Goal: Task Accomplishment & Management: Manage account settings

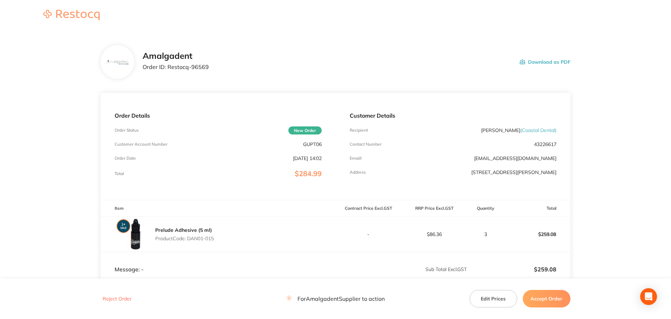
click at [63, 79] on main "Amalgadent Order ID: Restocq- 96569 Download as PDF Order Details Order Status …" at bounding box center [335, 206] width 671 height 351
drag, startPoint x: 212, startPoint y: 68, endPoint x: 171, endPoint y: 68, distance: 41.0
click at [168, 61] on div "Amalgadent Order ID: Restocq- 96569 Download as PDF" at bounding box center [357, 62] width 428 height 22
copy p "Restocq- 96569"
drag, startPoint x: 70, startPoint y: 110, endPoint x: 76, endPoint y: 110, distance: 5.6
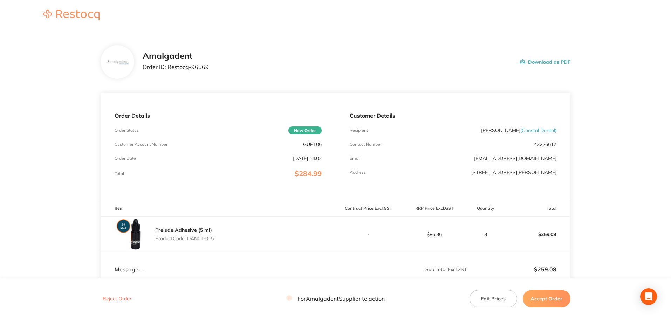
click at [70, 110] on main "Amalgadent Order ID: Restocq- 96569 Download as PDF Order Details Order Status …" at bounding box center [335, 206] width 671 height 351
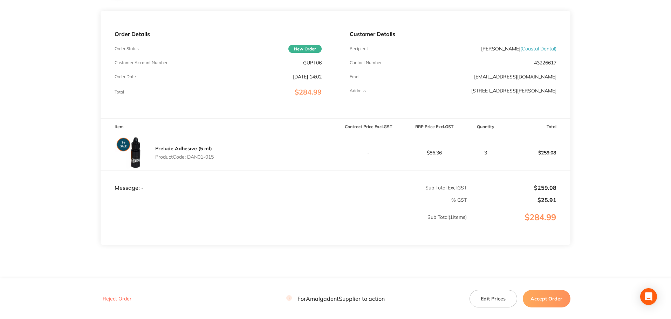
scroll to position [93, 0]
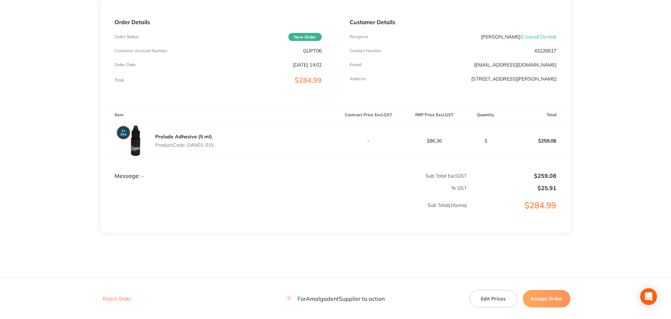
drag, startPoint x: 205, startPoint y: 145, endPoint x: 189, endPoint y: 144, distance: 15.5
click at [189, 144] on div "Prelude Adhesive (5 ml) Product Code: DAN01-015" at bounding box center [217, 140] width 235 height 35
copy p "DAN01-015"
drag, startPoint x: 64, startPoint y: 73, endPoint x: 62, endPoint y: 77, distance: 3.9
click at [63, 73] on main "Amalgadent Order ID: Restocq- 96569 Download as PDF Order Details Order Status …" at bounding box center [335, 113] width 671 height 351
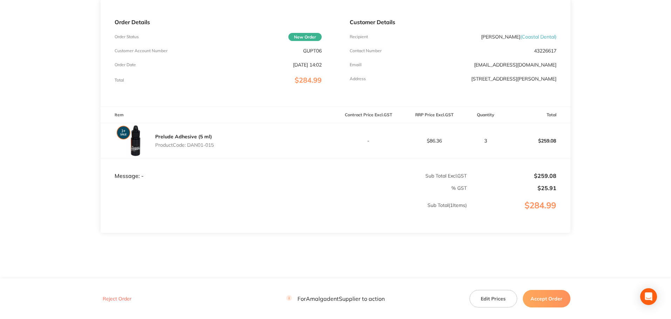
click at [547, 299] on button "Accept Order" at bounding box center [546, 299] width 48 height 18
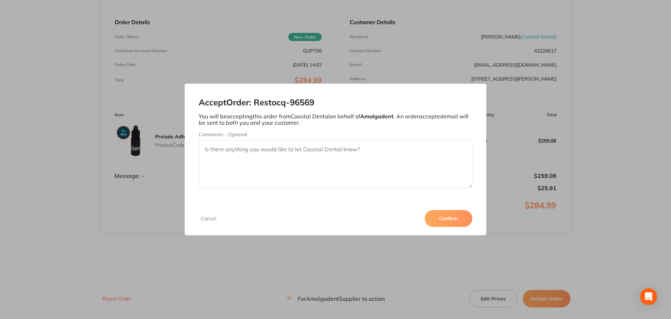
click at [448, 218] on button "Confirm" at bounding box center [448, 218] width 48 height 17
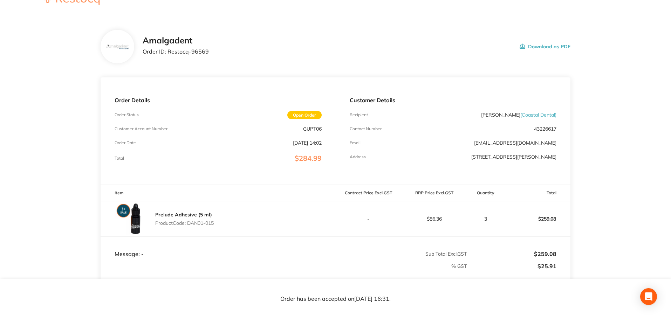
scroll to position [0, 0]
